Goal: Task Accomplishment & Management: Use online tool/utility

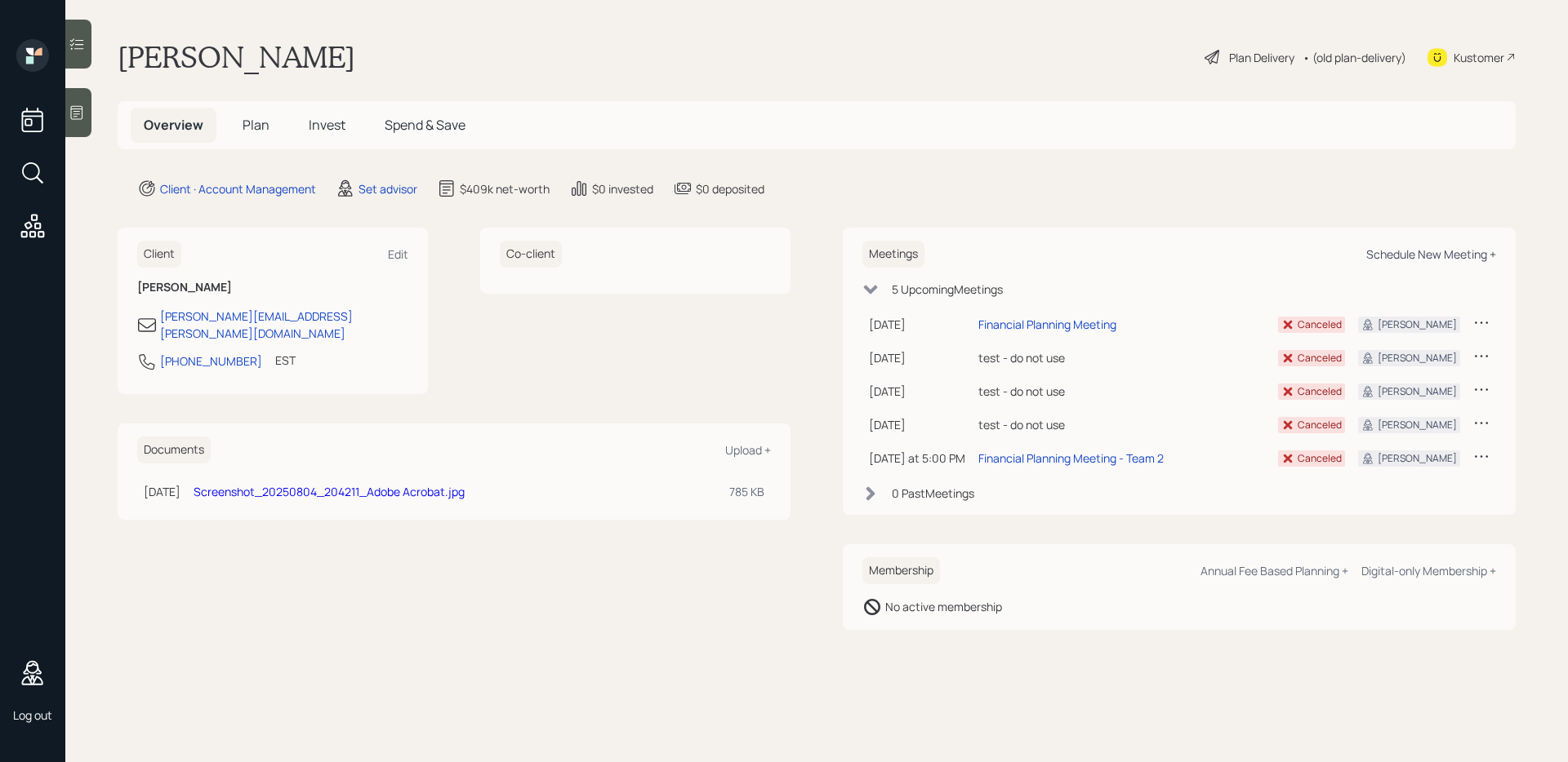
click at [1400, 257] on div "Schedule New Meeting +" at bounding box center [1431, 254] width 130 height 15
select select "round-[PERSON_NAME]"
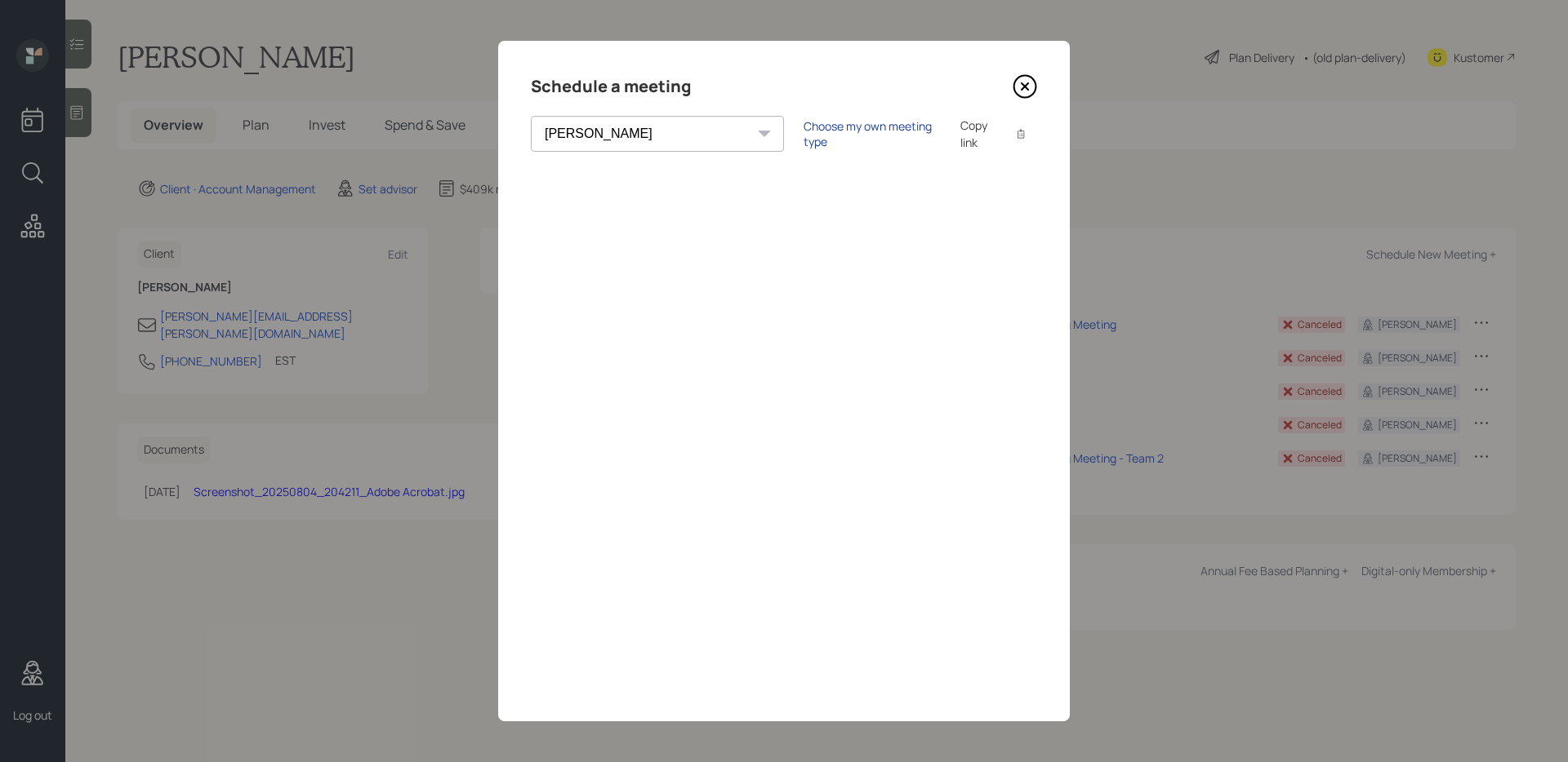
click at [804, 127] on div "Choose my own meeting type" at bounding box center [872, 133] width 137 height 31
click at [1024, 87] on icon at bounding box center [1025, 87] width 7 height 7
